Goal: Task Accomplishment & Management: Manage account settings

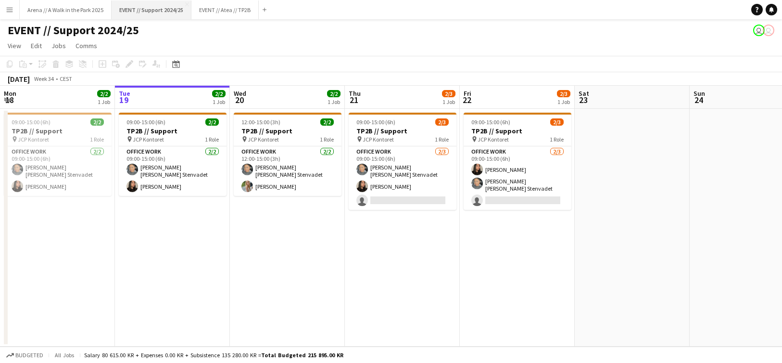
click at [149, 5] on button "EVENT // Support 2024/25 Close" at bounding box center [152, 9] width 80 height 19
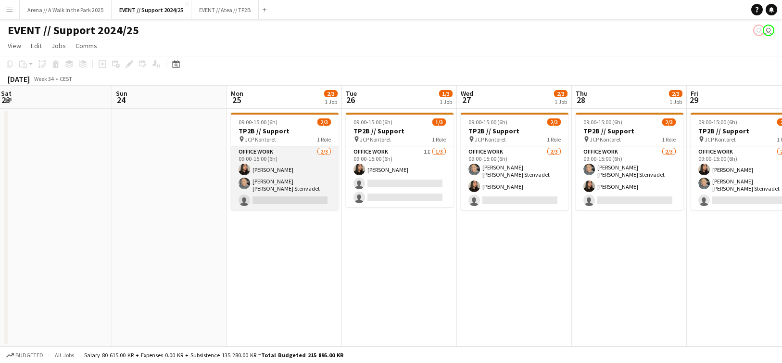
scroll to position [0, 236]
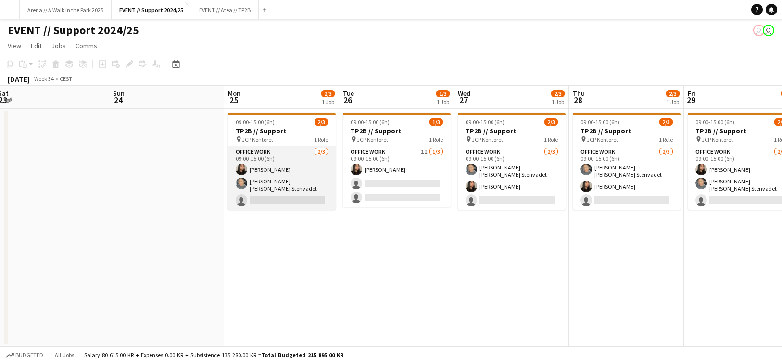
click at [283, 173] on app-card-role "Office work [DATE] 09:00-15:00 (6h) [PERSON_NAME] [PERSON_NAME] [PERSON_NAME] S…" at bounding box center [282, 177] width 108 height 63
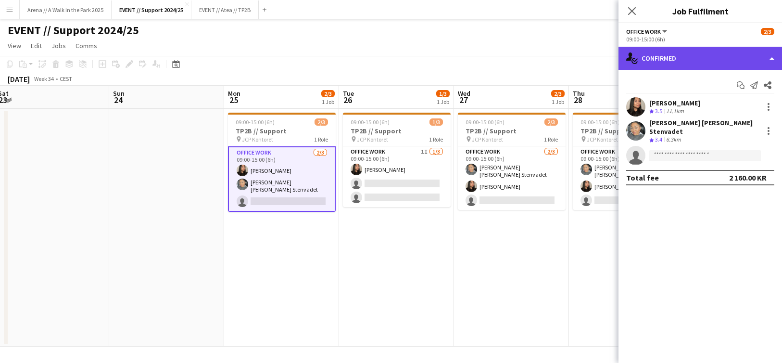
click at [733, 54] on div "single-neutral-actions-check-2 Confirmed" at bounding box center [701, 58] width 164 height 23
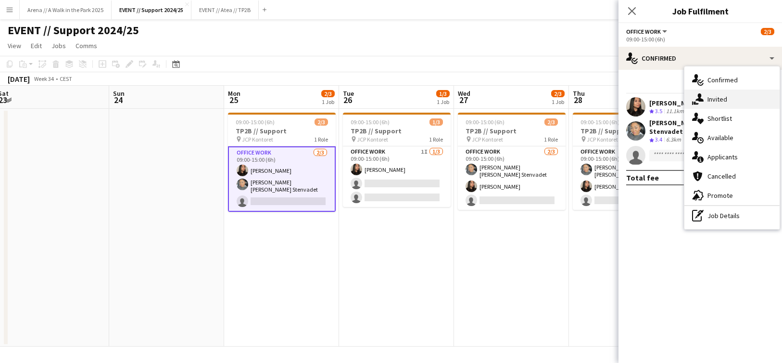
click at [734, 101] on div "single-neutral-actions-share-1 Invited" at bounding box center [732, 98] width 95 height 19
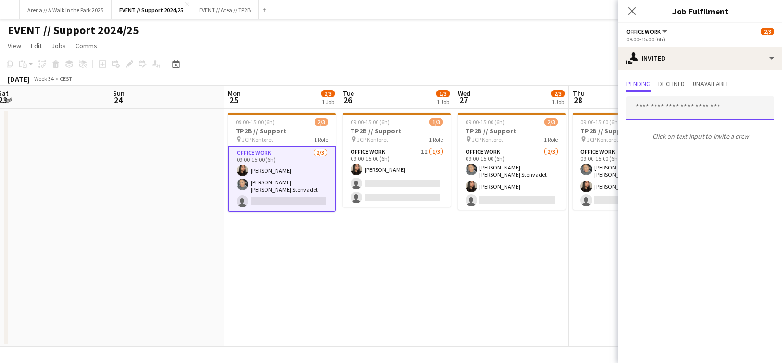
click at [697, 109] on input "text" at bounding box center [700, 108] width 148 height 24
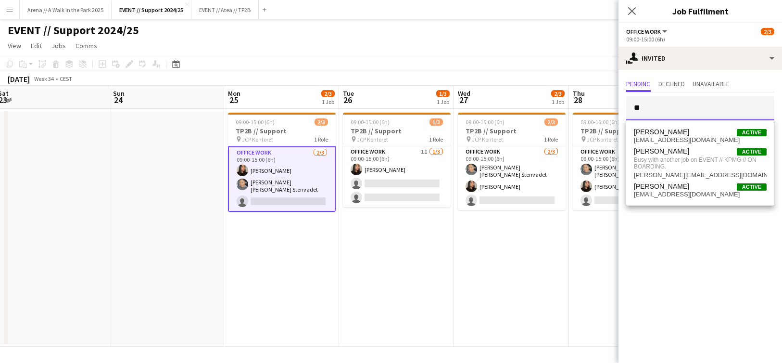
type input "*"
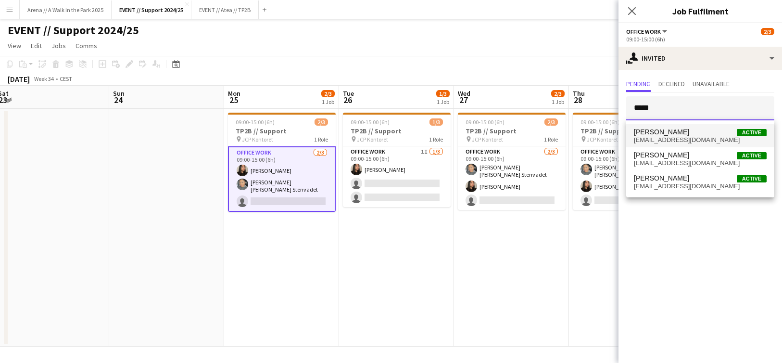
type input "*****"
click at [693, 135] on span "[PERSON_NAME] Active" at bounding box center [700, 132] width 133 height 8
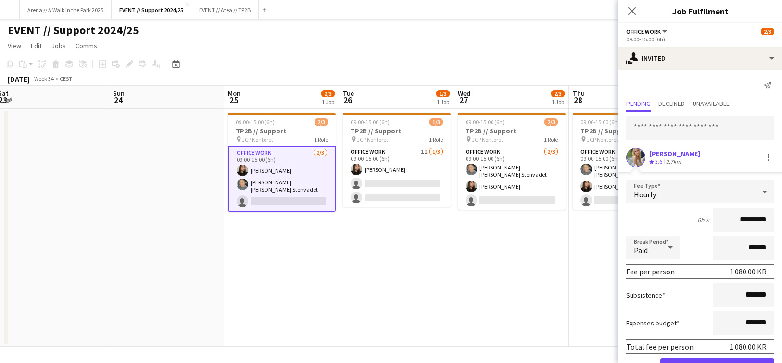
scroll to position [32, 0]
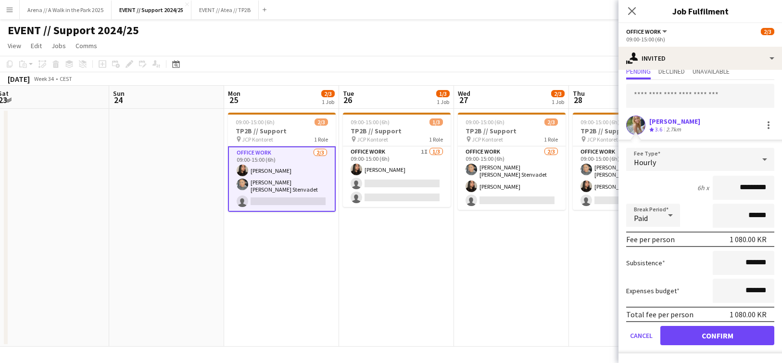
click at [716, 331] on button "Confirm" at bounding box center [717, 335] width 114 height 19
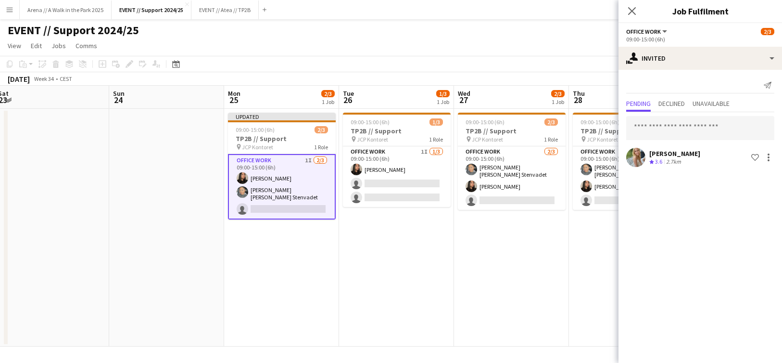
scroll to position [0, 0]
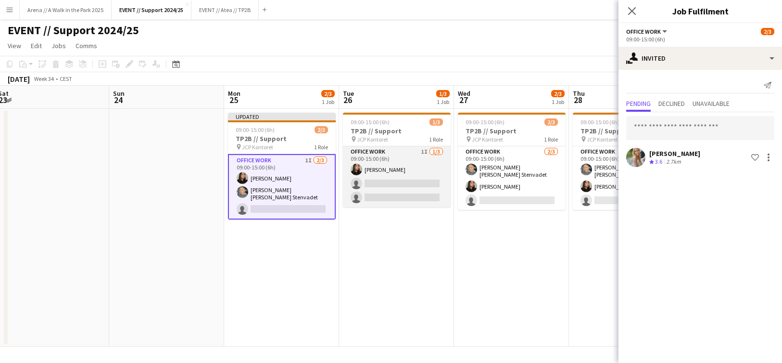
click at [398, 165] on app-card-role "Office work 1I [DATE] 09:00-15:00 (6h) [PERSON_NAME] single-neutral-actions sin…" at bounding box center [397, 176] width 108 height 61
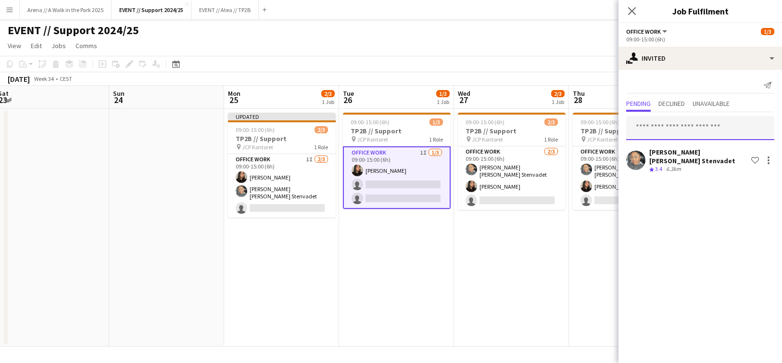
click at [706, 126] on input "text" at bounding box center [700, 128] width 148 height 24
type input "*****"
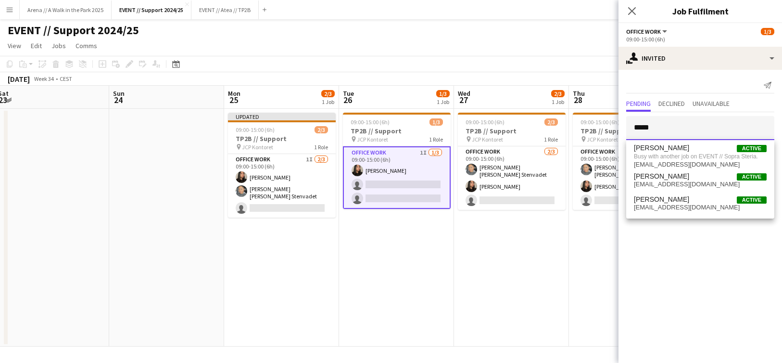
click at [703, 124] on input "*****" at bounding box center [700, 128] width 148 height 24
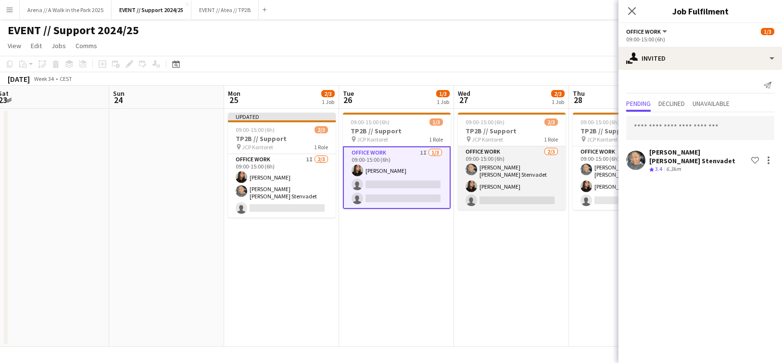
click at [528, 169] on app-card-role "Office work [DATE] 09:00-15:00 (6h) [PERSON_NAME] [PERSON_NAME] Stenvadet [PERS…" at bounding box center [512, 177] width 108 height 63
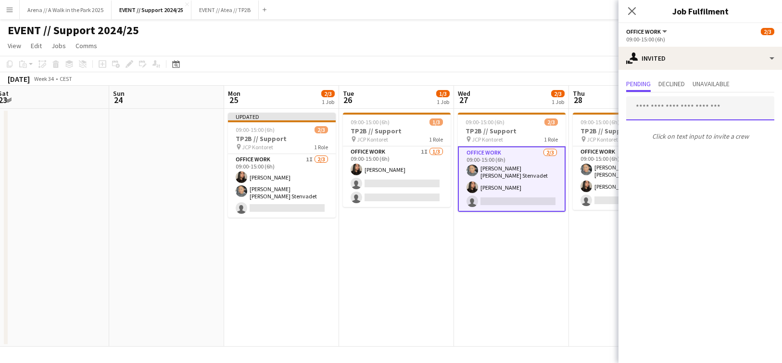
click at [677, 115] on input "text" at bounding box center [700, 108] width 148 height 24
type input "*****"
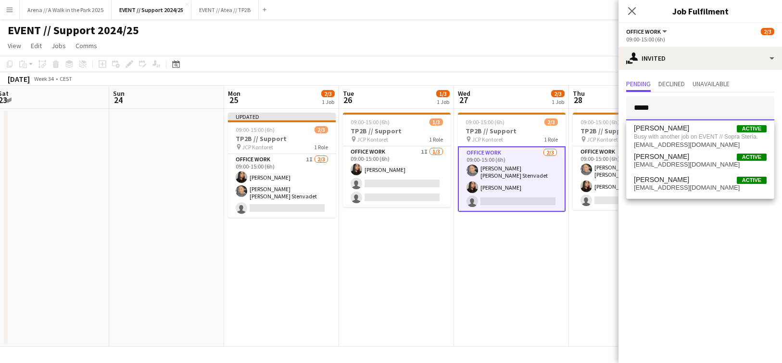
click at [690, 105] on input "*****" at bounding box center [700, 108] width 148 height 24
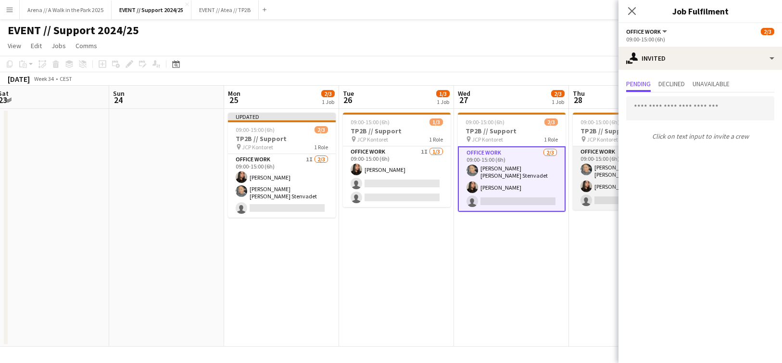
click at [598, 170] on app-card-role "Office work [DATE] 09:00-15:00 (6h) [PERSON_NAME] [PERSON_NAME] Stenvadet [PERS…" at bounding box center [627, 177] width 108 height 63
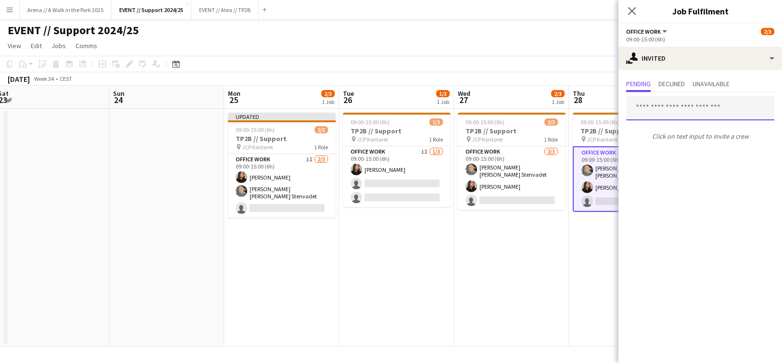
click at [672, 111] on input "text" at bounding box center [700, 108] width 148 height 24
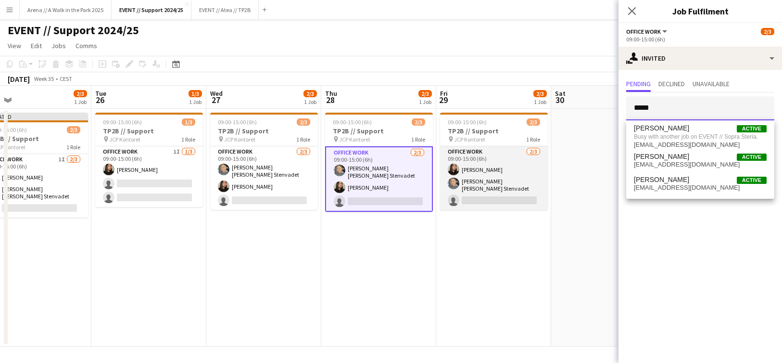
scroll to position [0, 382]
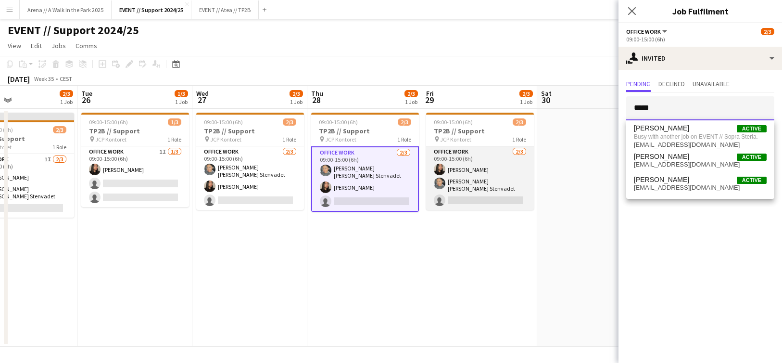
type input "*****"
click at [484, 170] on app-card-role "Office work [DATE] 09:00-15:00 (6h) [PERSON_NAME] [PERSON_NAME] [PERSON_NAME] S…" at bounding box center [480, 177] width 108 height 63
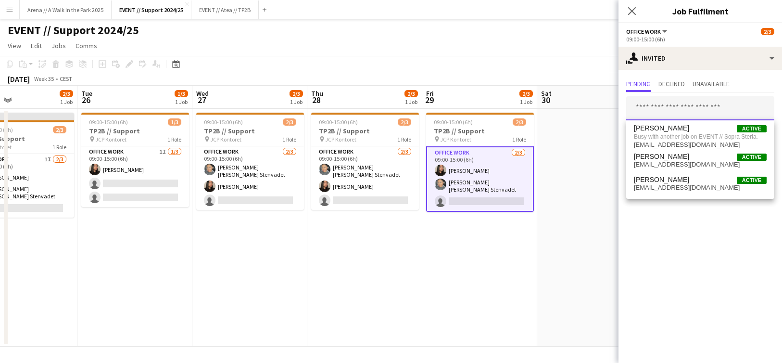
click at [671, 110] on input "text" at bounding box center [700, 108] width 148 height 24
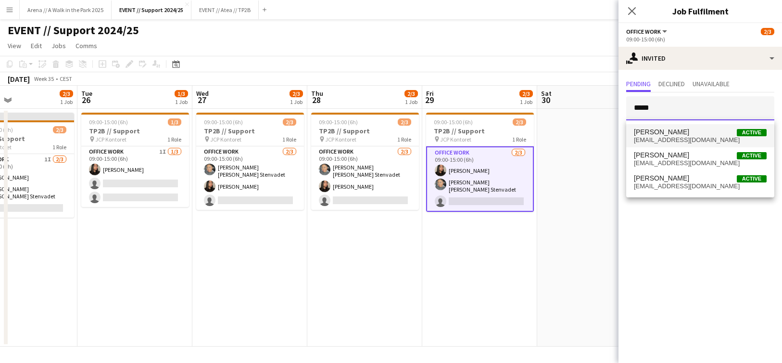
type input "*****"
click at [684, 131] on span "[PERSON_NAME] Active" at bounding box center [700, 132] width 133 height 8
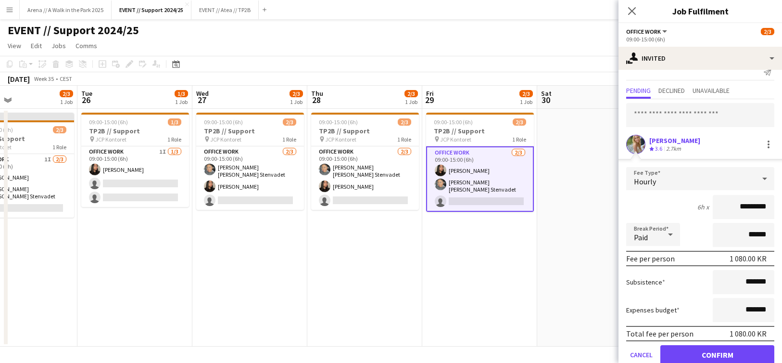
scroll to position [32, 0]
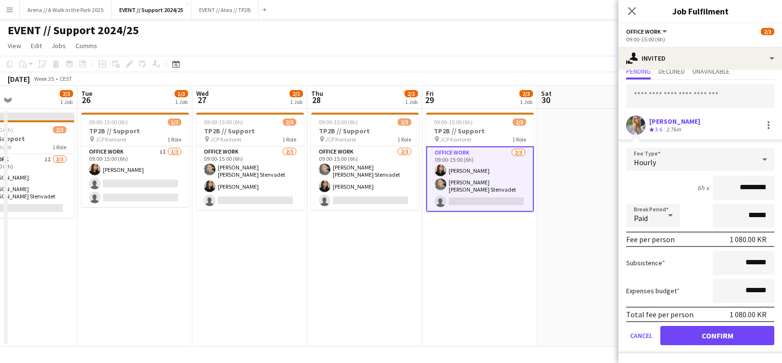
click at [735, 337] on button "Confirm" at bounding box center [717, 335] width 114 height 19
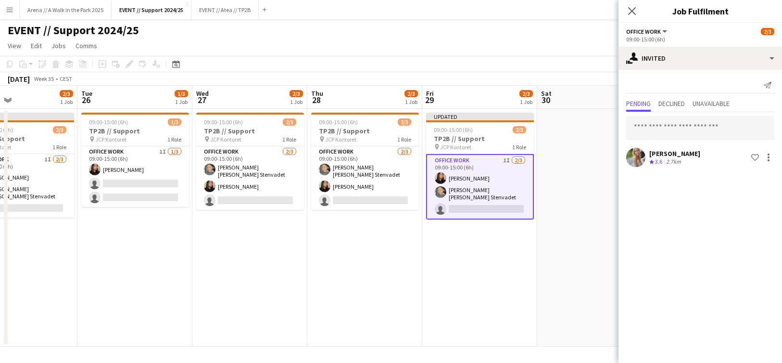
scroll to position [0, 0]
click at [486, 273] on app-date-cell "Updated 09:00-15:00 (6h) 2/3 TP2B // Support pin JCP Kontoret 1 Role Office wor…" at bounding box center [479, 228] width 115 height 238
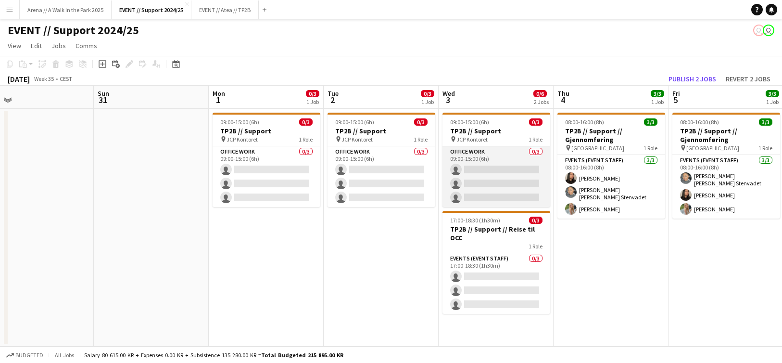
scroll to position [0, 375]
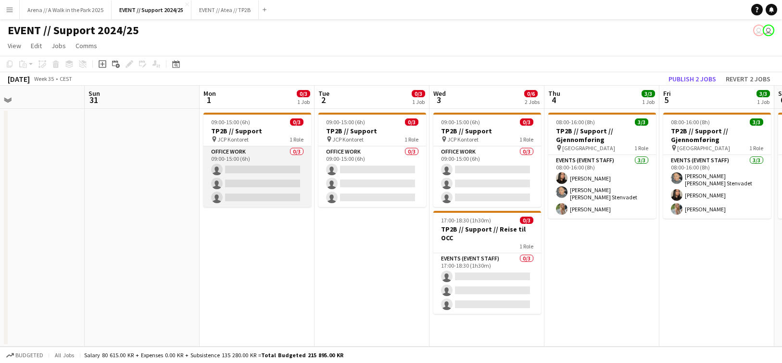
click at [251, 177] on app-card-role "Office work 0/3 09:00-15:00 (6h) single-neutral-actions single-neutral-actions …" at bounding box center [257, 176] width 108 height 61
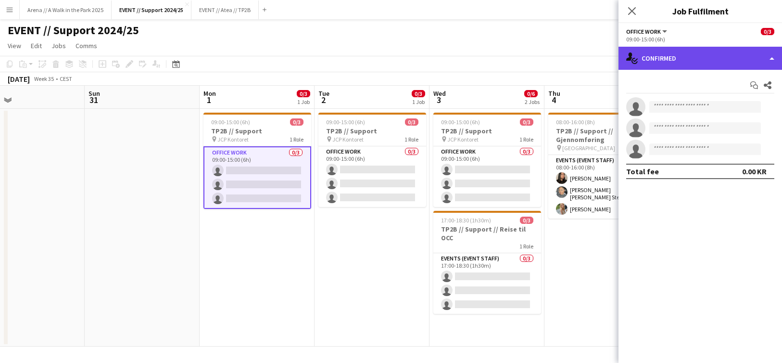
click at [679, 52] on div "single-neutral-actions-check-2 Confirmed" at bounding box center [701, 58] width 164 height 23
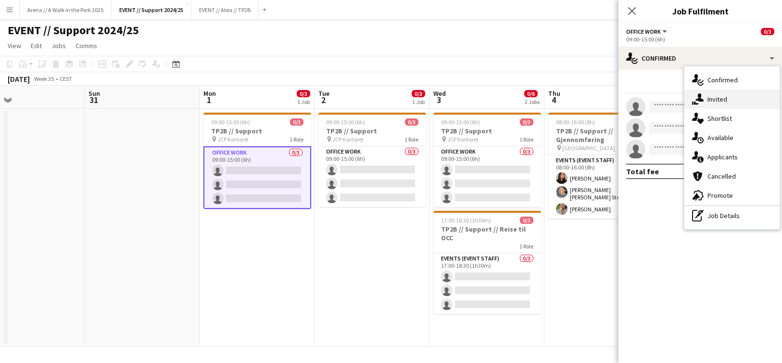
click at [724, 103] on div "single-neutral-actions-share-1 Invited" at bounding box center [732, 98] width 95 height 19
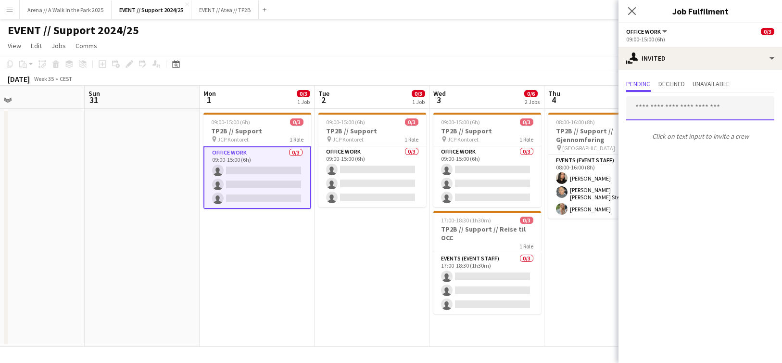
click at [685, 112] on input "text" at bounding box center [700, 108] width 148 height 24
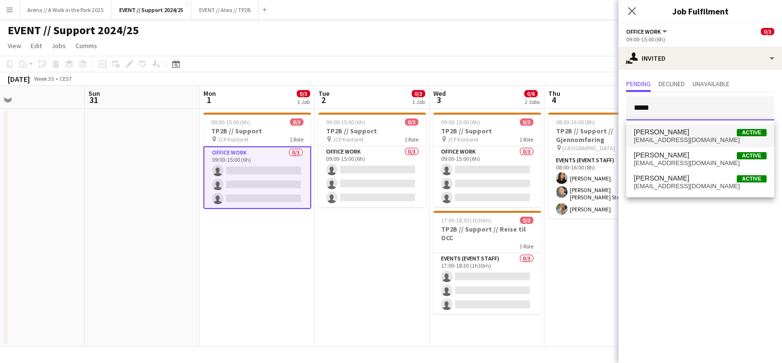
type input "*****"
click at [692, 132] on span "[PERSON_NAME] Active" at bounding box center [700, 132] width 133 height 8
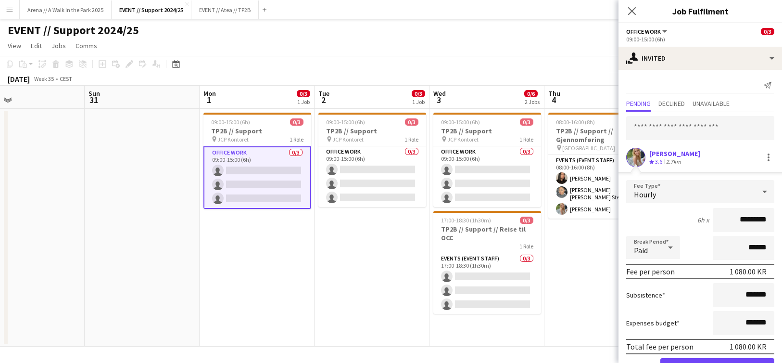
scroll to position [32, 0]
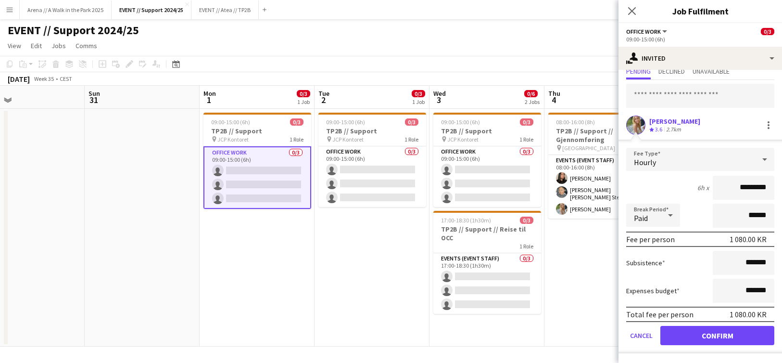
click at [719, 337] on button "Confirm" at bounding box center [717, 335] width 114 height 19
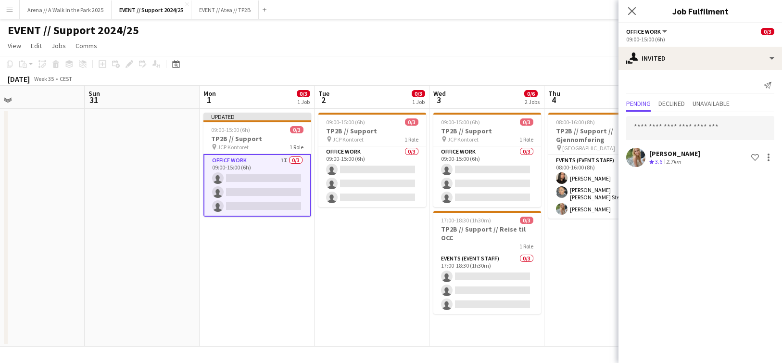
scroll to position [0, 0]
click at [686, 127] on input "text" at bounding box center [700, 128] width 148 height 24
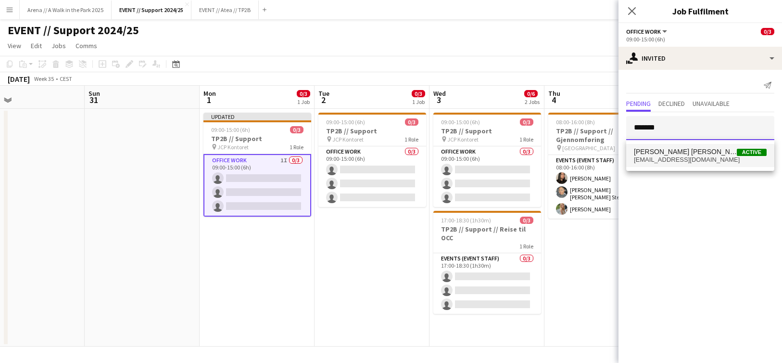
type input "*******"
click at [698, 151] on span "[PERSON_NAME] [PERSON_NAME] Stenvadet" at bounding box center [685, 152] width 103 height 8
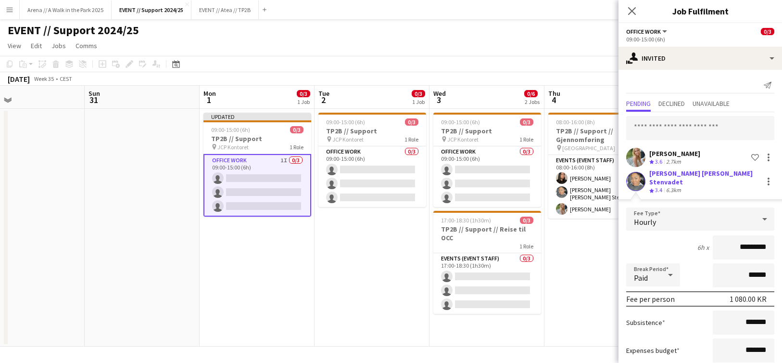
type input "*********"
click at [672, 132] on input "text" at bounding box center [700, 128] width 148 height 24
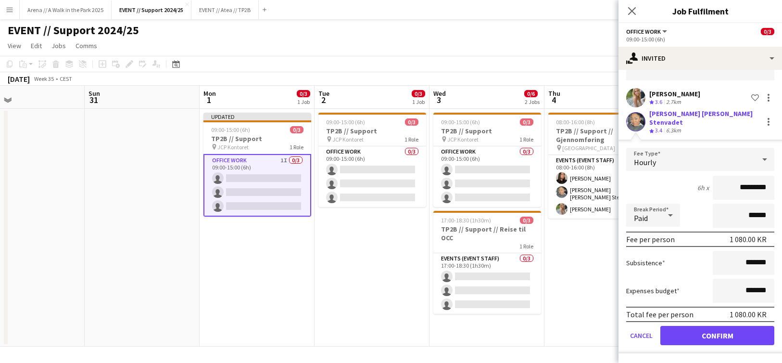
click at [709, 338] on button "Confirm" at bounding box center [717, 335] width 114 height 19
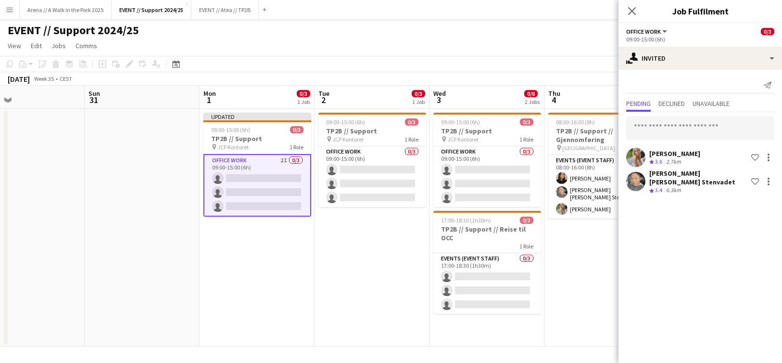
scroll to position [0, 0]
click at [672, 126] on input "text" at bounding box center [700, 128] width 148 height 24
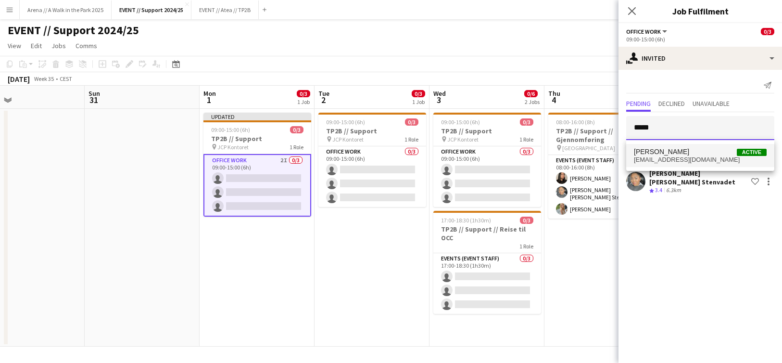
type input "*****"
click at [672, 153] on span "[PERSON_NAME] Active" at bounding box center [700, 152] width 133 height 8
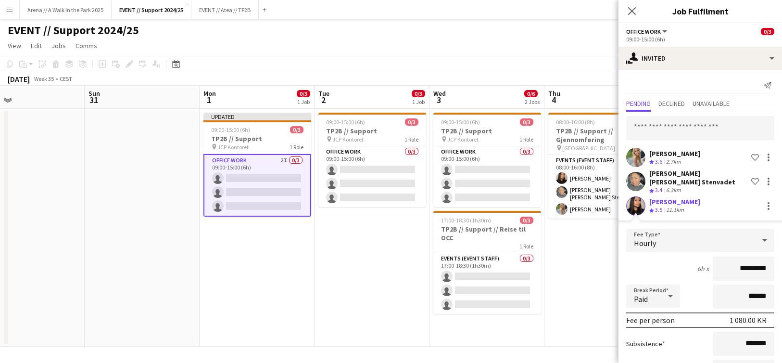
scroll to position [81, 0]
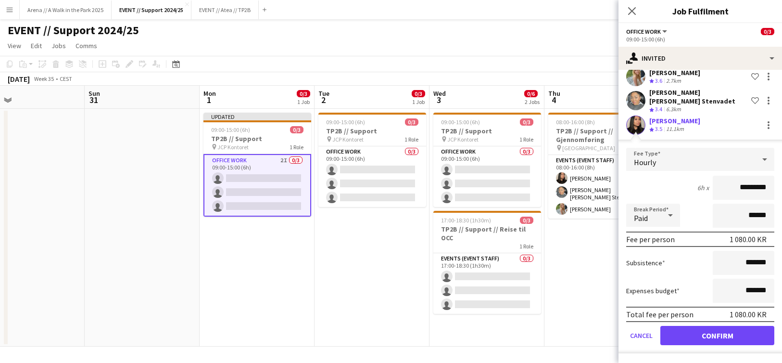
click at [718, 342] on button "Confirm" at bounding box center [717, 335] width 114 height 19
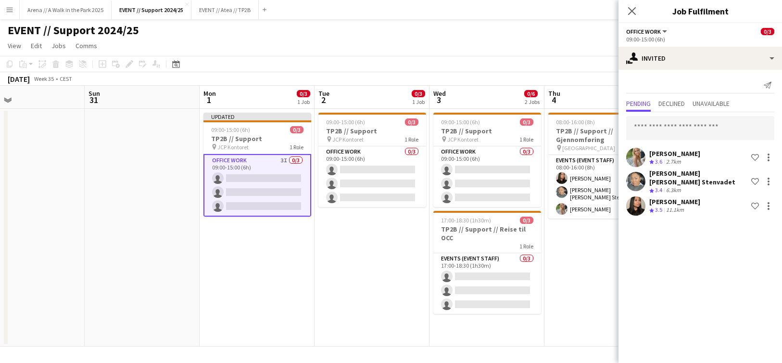
scroll to position [0, 0]
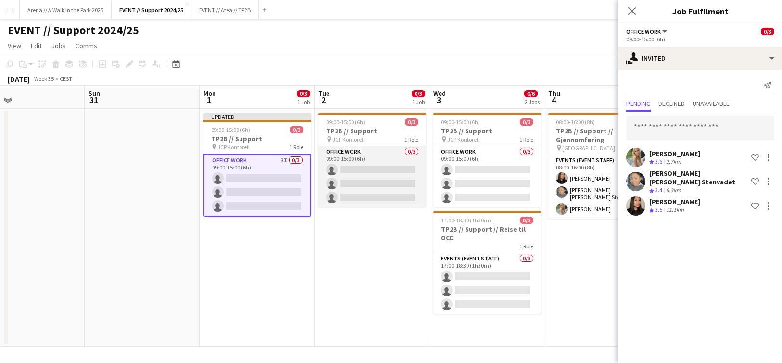
click at [388, 196] on app-card-role "Office work 0/3 09:00-15:00 (6h) single-neutral-actions single-neutral-actions …" at bounding box center [372, 176] width 108 height 61
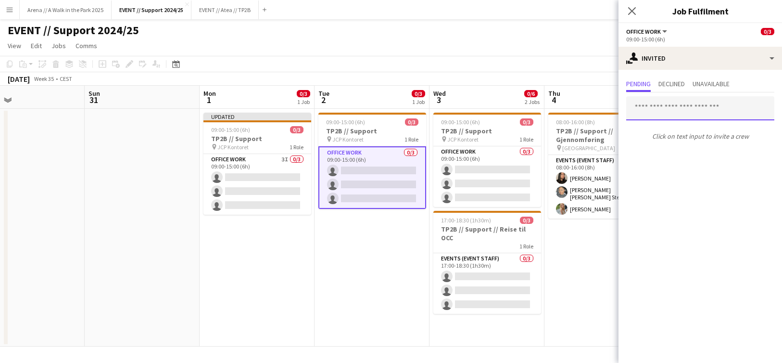
click at [675, 108] on input "text" at bounding box center [700, 108] width 148 height 24
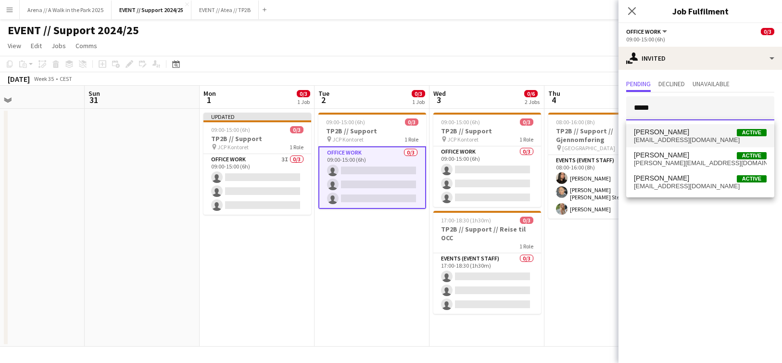
type input "*****"
click at [675, 134] on span "[PERSON_NAME] Active" at bounding box center [700, 132] width 133 height 8
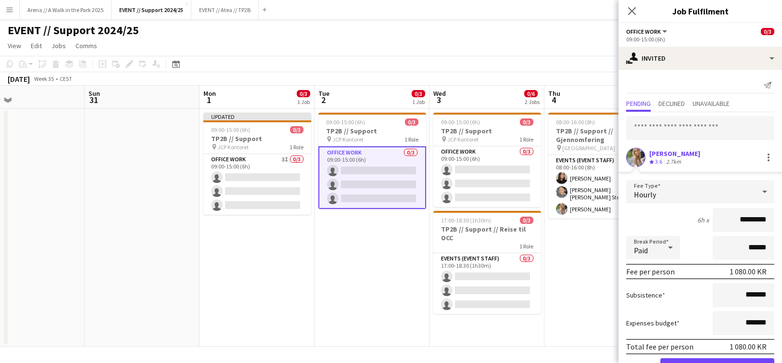
scroll to position [32, 0]
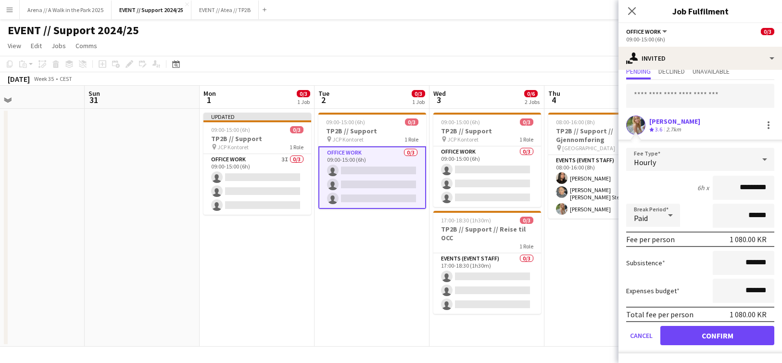
click at [719, 330] on button "Confirm" at bounding box center [717, 335] width 114 height 19
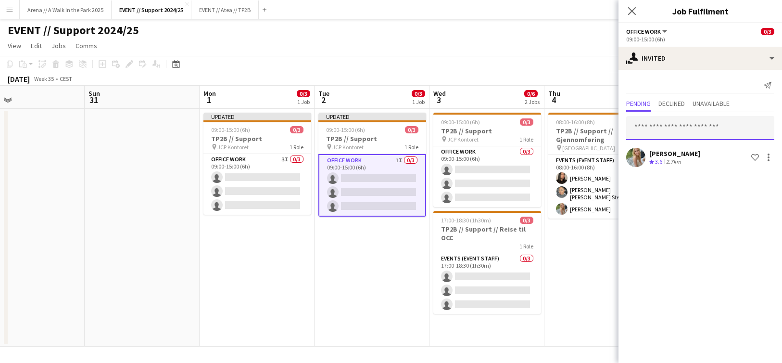
click at [663, 127] on input "text" at bounding box center [700, 128] width 148 height 24
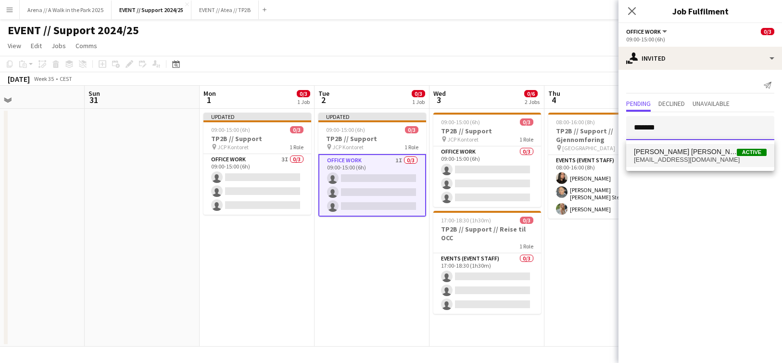
type input "*******"
click at [673, 148] on span "[PERSON_NAME] [PERSON_NAME] Stenvadet" at bounding box center [685, 152] width 103 height 8
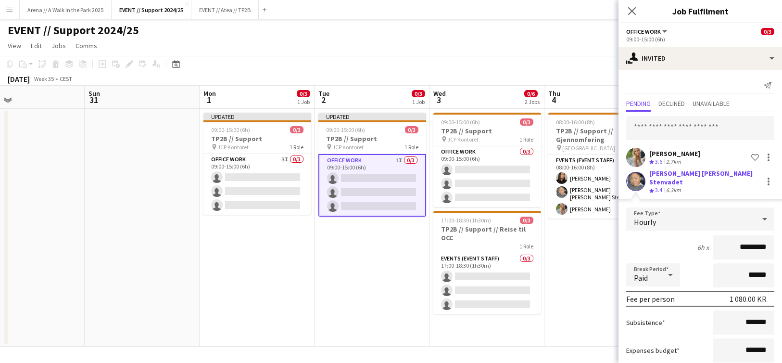
scroll to position [60, 0]
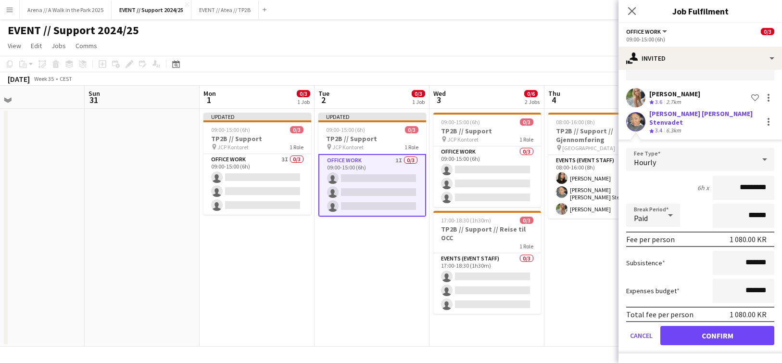
click at [737, 331] on button "Confirm" at bounding box center [717, 335] width 114 height 19
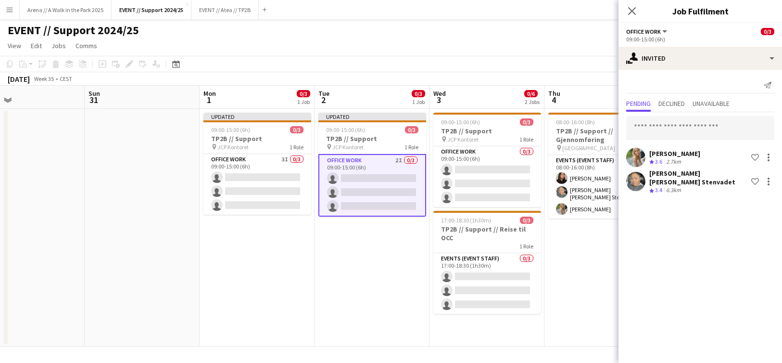
scroll to position [0, 0]
click at [682, 131] on input "text" at bounding box center [700, 128] width 148 height 24
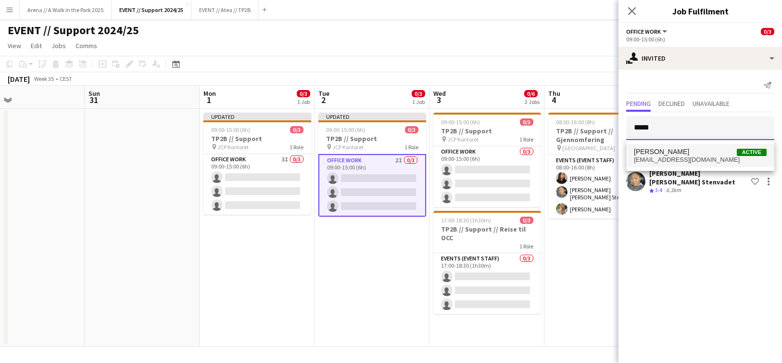
type input "*****"
click at [686, 156] on span "[EMAIL_ADDRESS][DOMAIN_NAME]" at bounding box center [700, 160] width 133 height 8
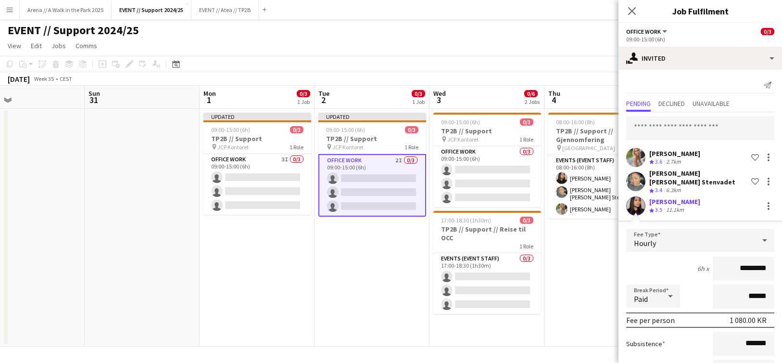
scroll to position [81, 0]
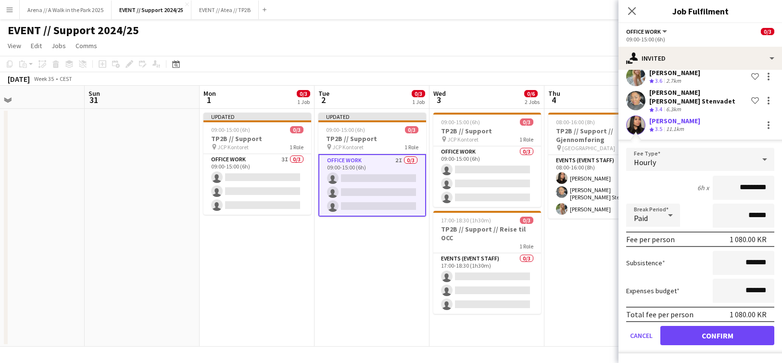
click at [729, 335] on button "Confirm" at bounding box center [717, 335] width 114 height 19
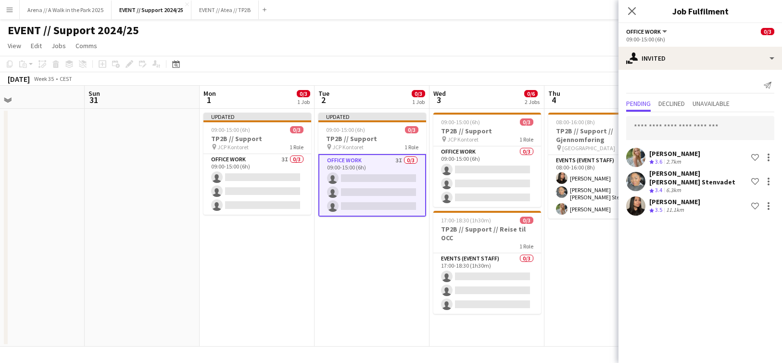
scroll to position [0, 0]
click at [397, 256] on app-date-cell "Updated 09:00-15:00 (6h) 0/3 TP2B // Support pin JCP Kontoret 1 Role Office wor…" at bounding box center [372, 228] width 115 height 238
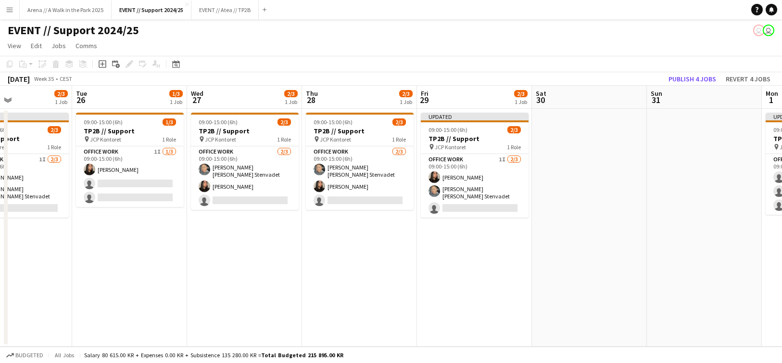
scroll to position [0, 396]
